Goal: Find specific page/section

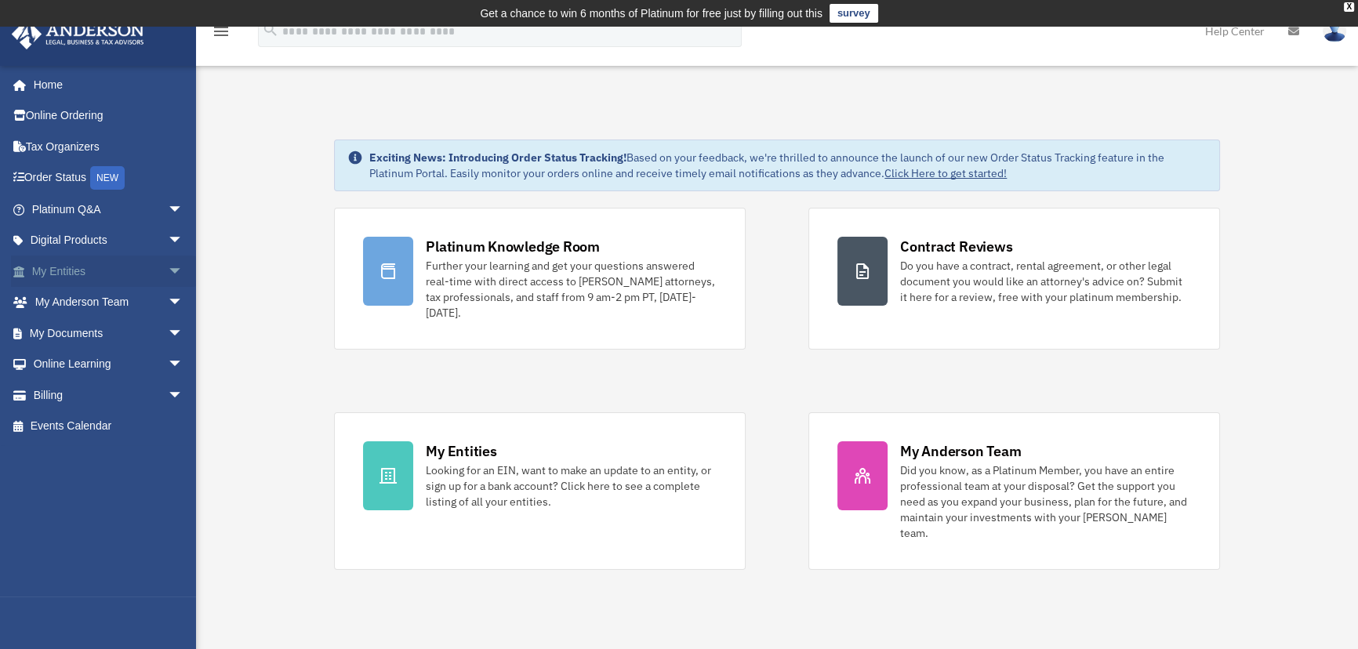
click at [168, 267] on span "arrow_drop_down" at bounding box center [183, 272] width 31 height 32
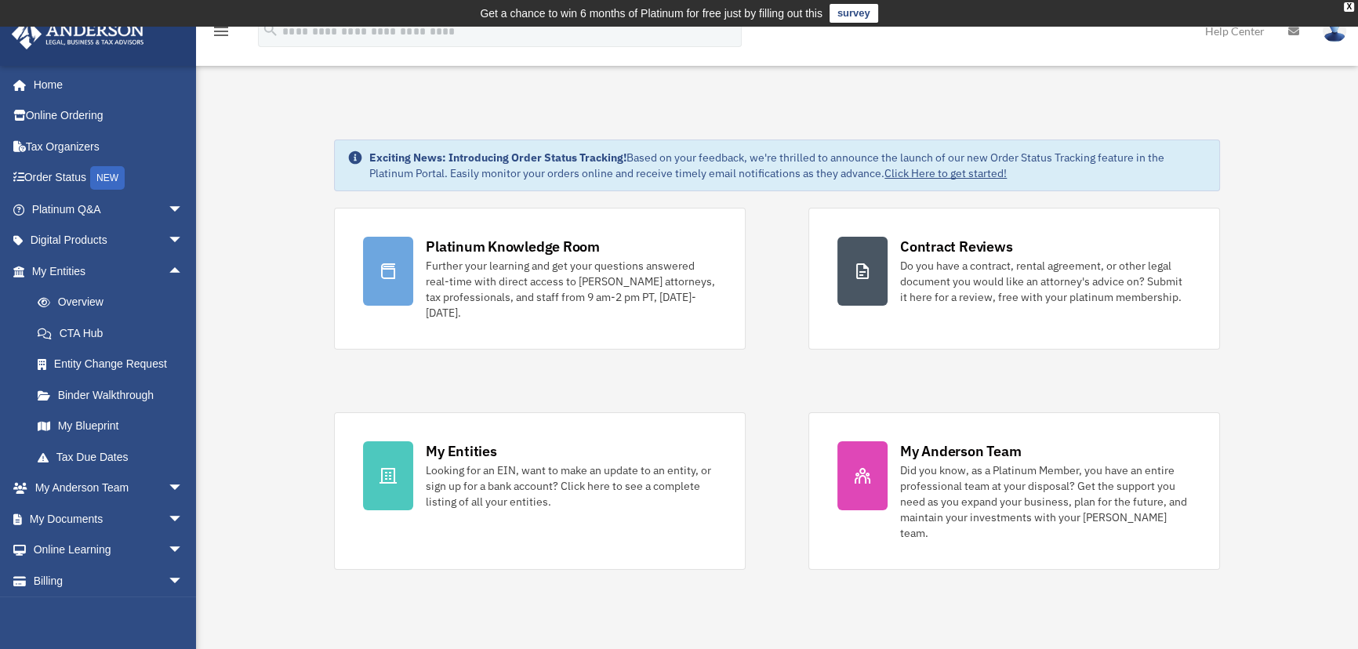
click at [168, 267] on span "arrow_drop_up" at bounding box center [183, 272] width 31 height 32
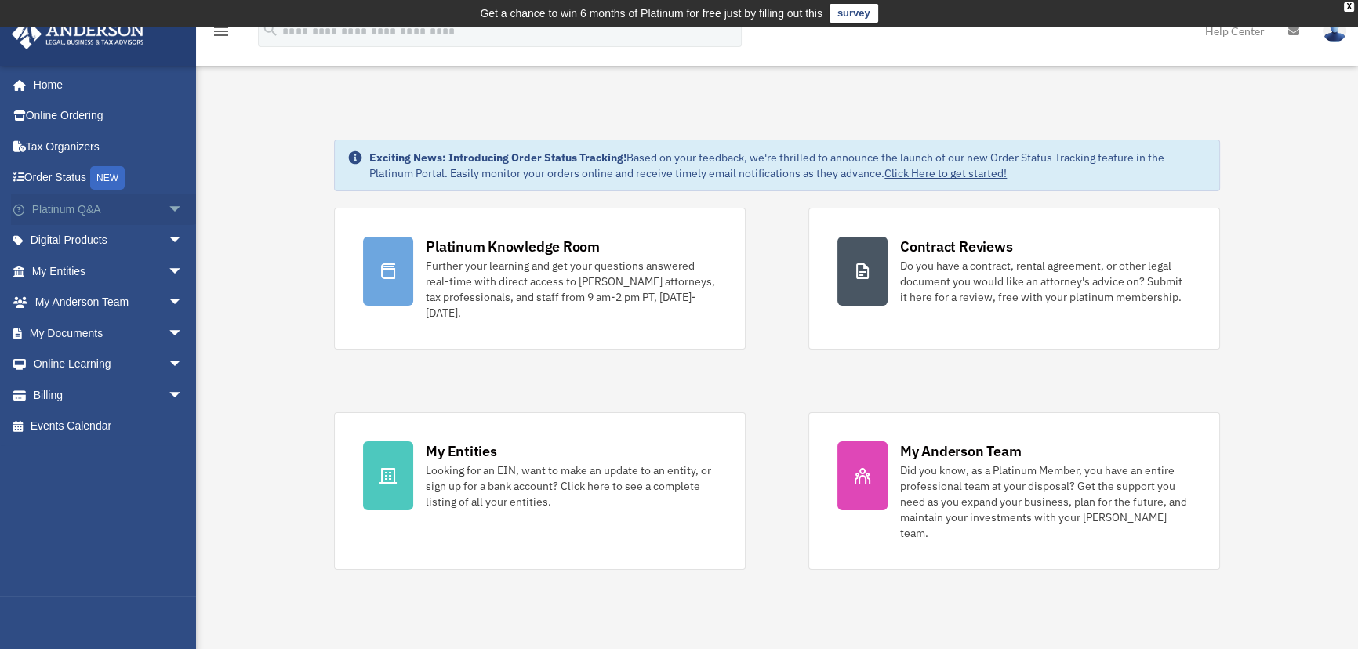
click at [168, 207] on span "arrow_drop_down" at bounding box center [183, 210] width 31 height 32
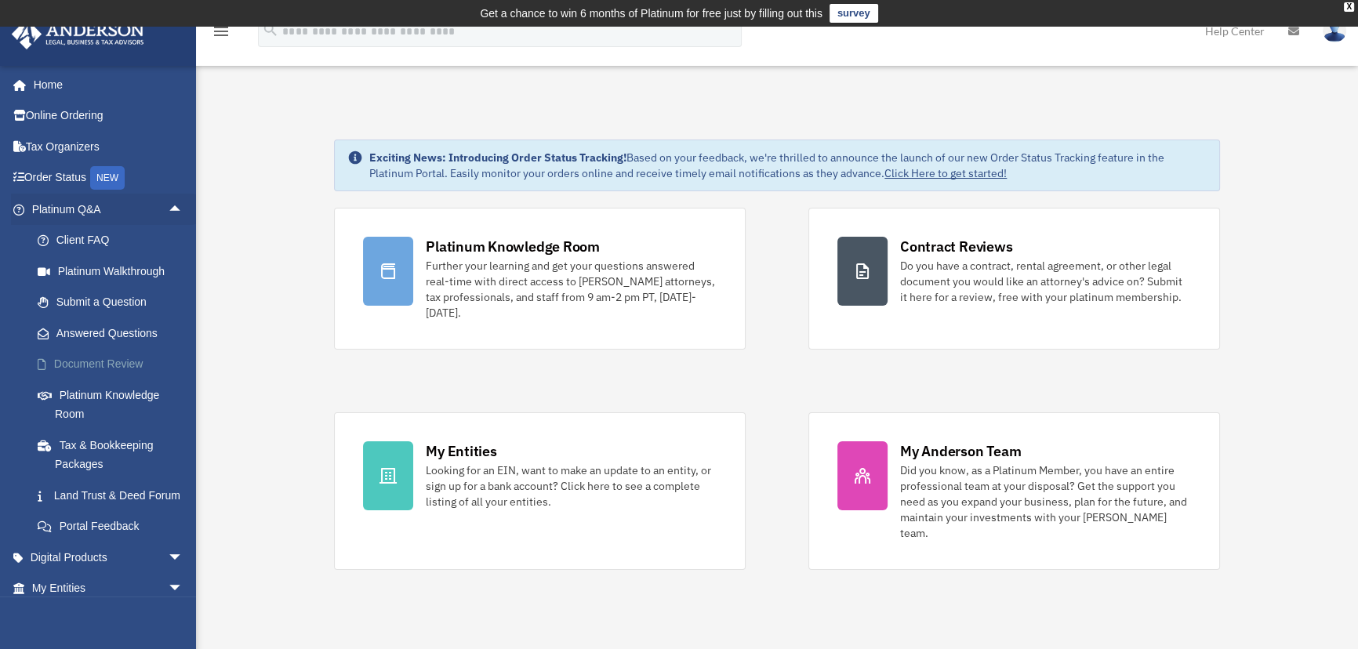
click at [85, 364] on link "Document Review" at bounding box center [114, 364] width 185 height 31
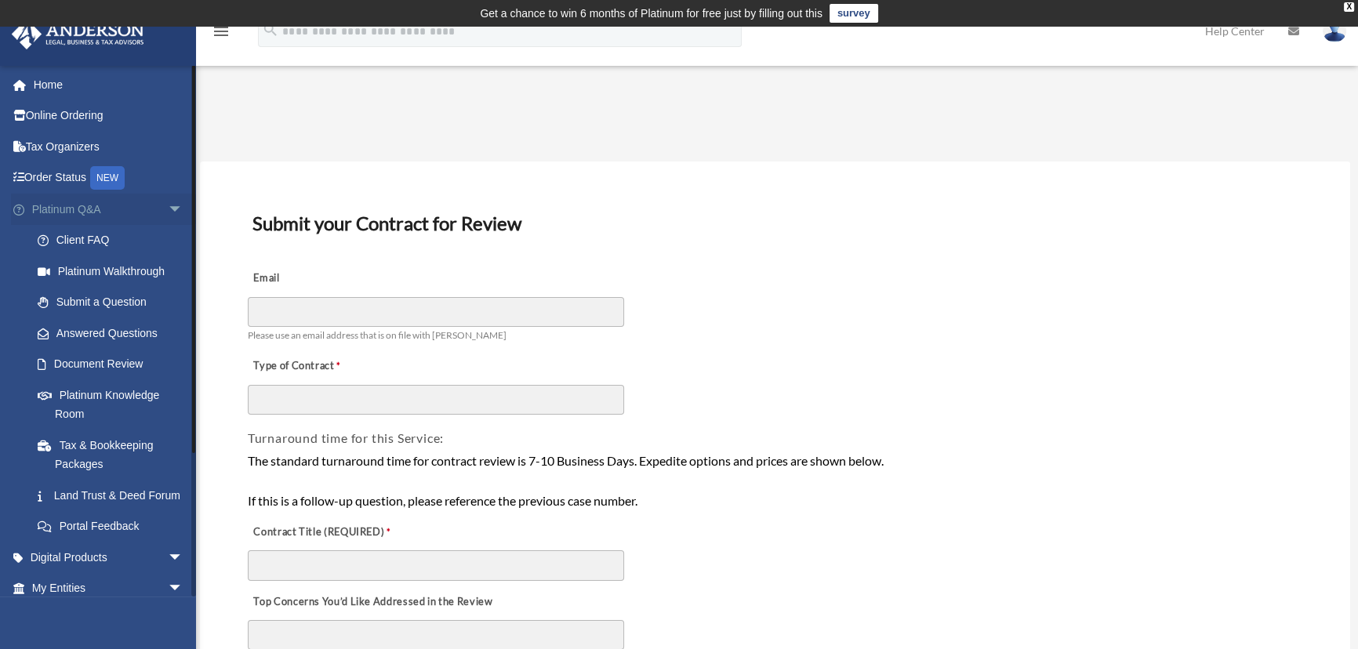
click at [168, 203] on span "arrow_drop_down" at bounding box center [183, 210] width 31 height 32
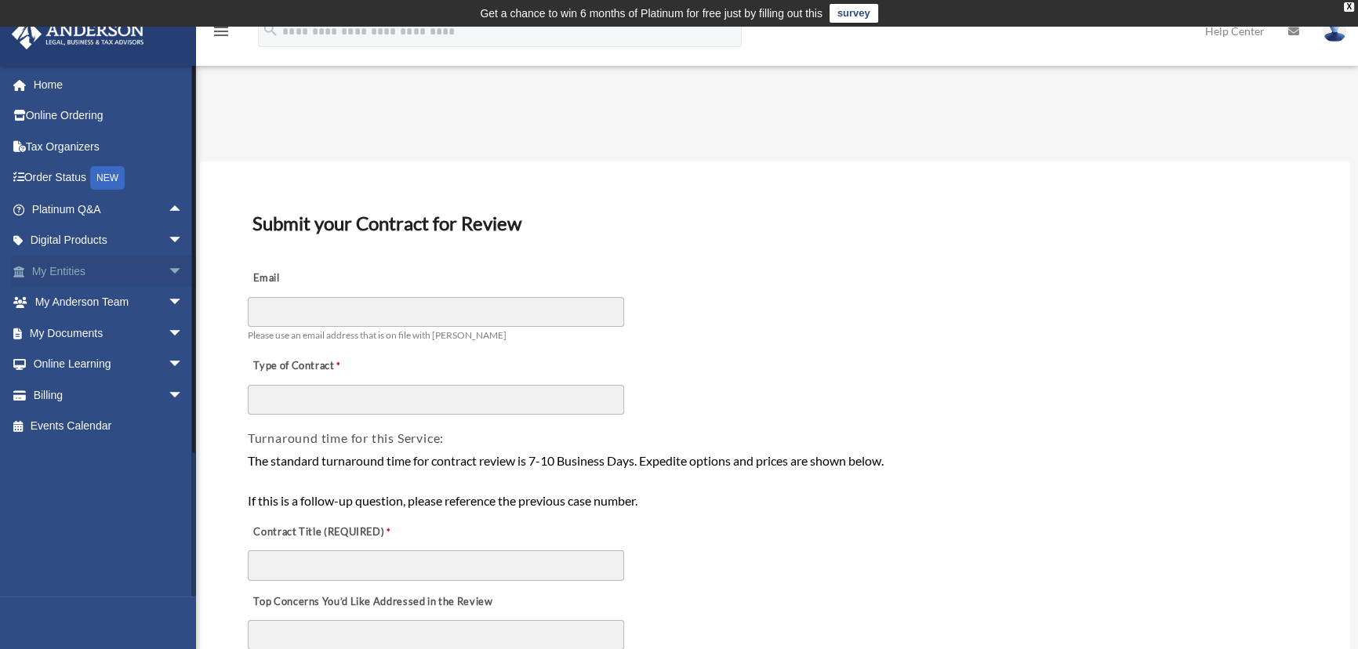
click at [168, 271] on span "arrow_drop_down" at bounding box center [183, 272] width 31 height 32
